Goal: Communication & Community: Participate in discussion

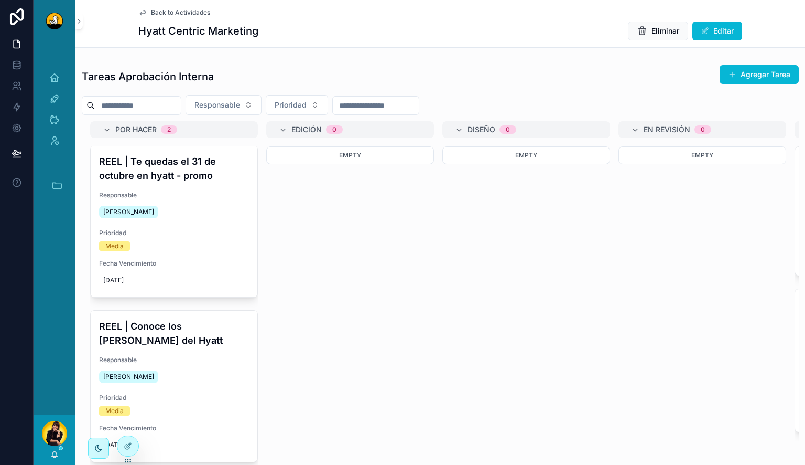
scroll to position [1, 0]
click at [56, 188] on icon "scrollable content" at bounding box center [57, 185] width 9 height 6
click at [53, 381] on span "C" at bounding box center [54, 385] width 12 height 12
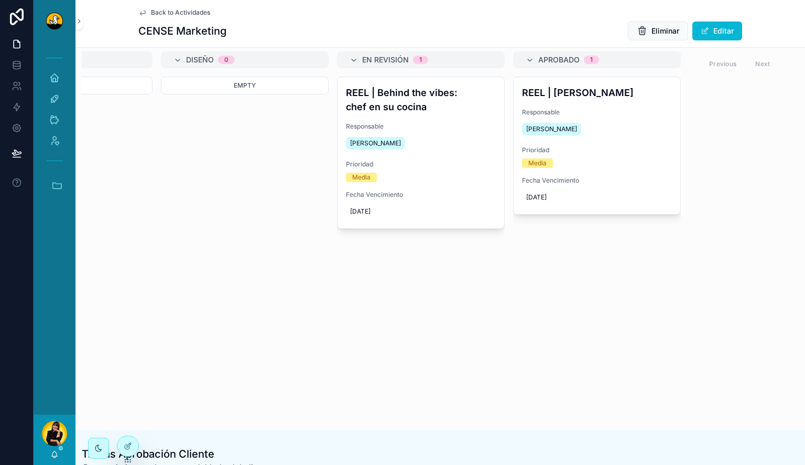
scroll to position [105, 0]
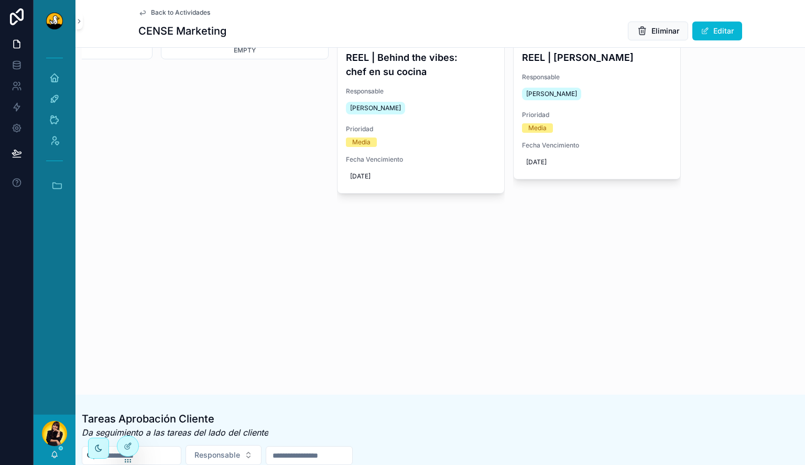
drag, startPoint x: 433, startPoint y: 362, endPoint x: 403, endPoint y: 360, distance: 30.0
click at [405, 361] on div "Por Hacer 11 REEL | Whisper angels vino rosado Responsable [PERSON_NAME] Priori…" at bounding box center [440, 190] width 717 height 349
click at [392, 360] on div "Por Hacer 11 REEL | Whisper angels vino rosado Responsable [PERSON_NAME] Priori…" at bounding box center [440, 190] width 717 height 349
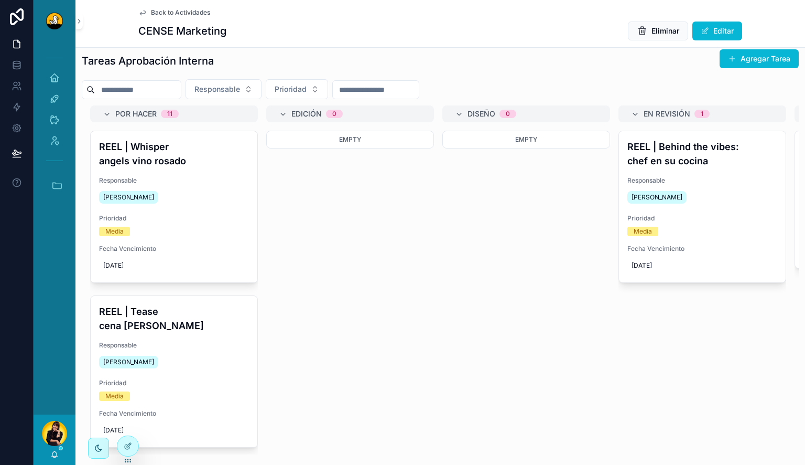
scroll to position [0, 0]
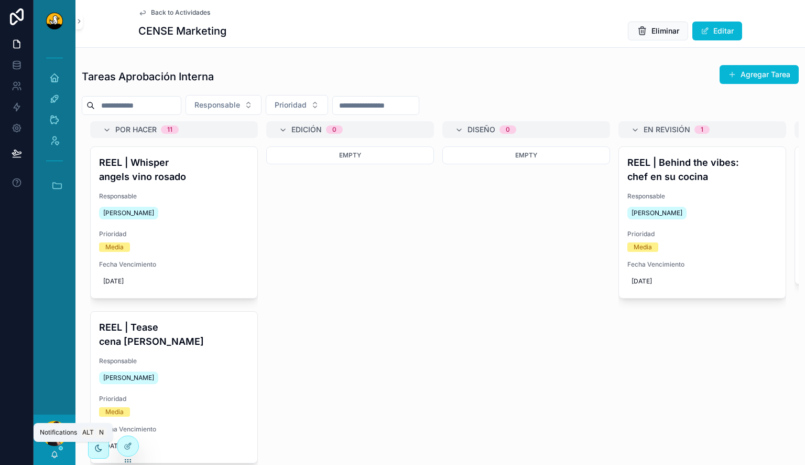
click at [53, 455] on icon "scrollable content" at bounding box center [54, 454] width 8 height 8
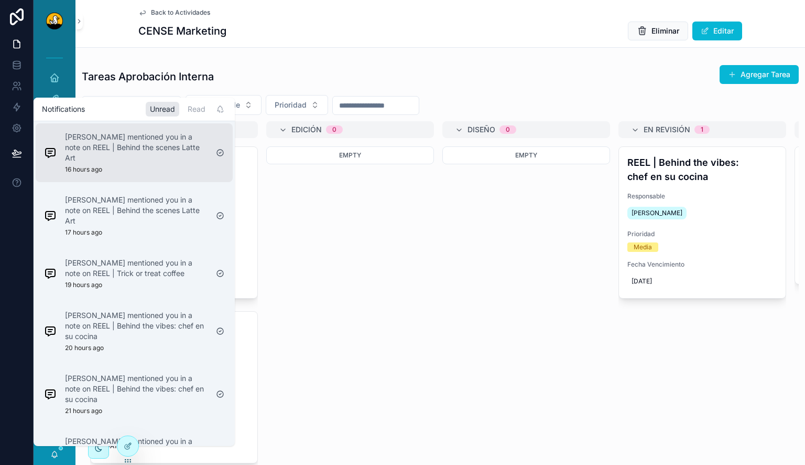
click at [132, 157] on div "[PERSON_NAME] mentioned you in a note on REEL | Behind the scenes Latte Art 16 …" at bounding box center [136, 153] width 143 height 42
